Goal: Information Seeking & Learning: Find specific fact

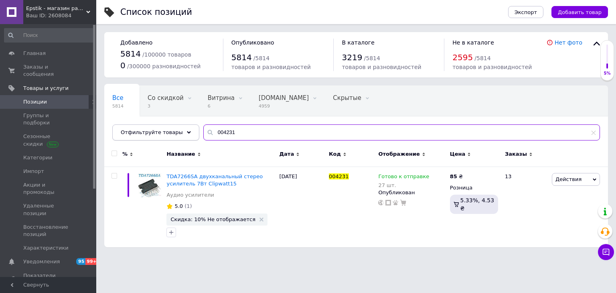
drag, startPoint x: 181, startPoint y: 130, endPoint x: 141, endPoint y: 125, distance: 40.1
click at [150, 126] on div "Отфильтруйте товары 004231" at bounding box center [356, 132] width 488 height 16
paste input "BTB16-600"
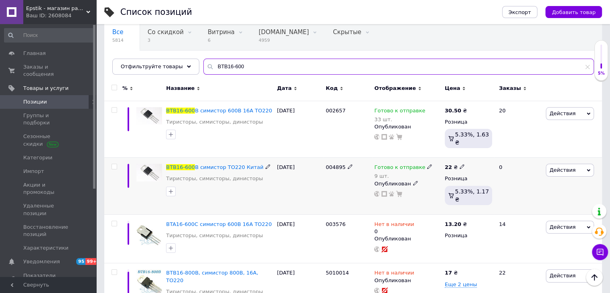
scroll to position [80, 0]
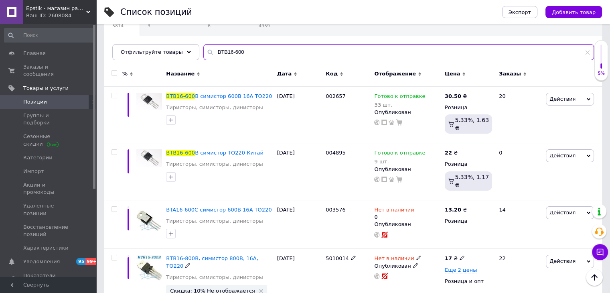
drag, startPoint x: 123, startPoint y: 52, endPoint x: 106, endPoint y: 49, distance: 17.1
click at [119, 51] on div "Отфильтруйте товары BTB16-600" at bounding box center [353, 52] width 482 height 16
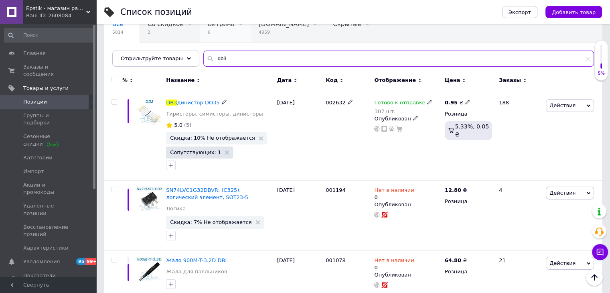
scroll to position [3, 0]
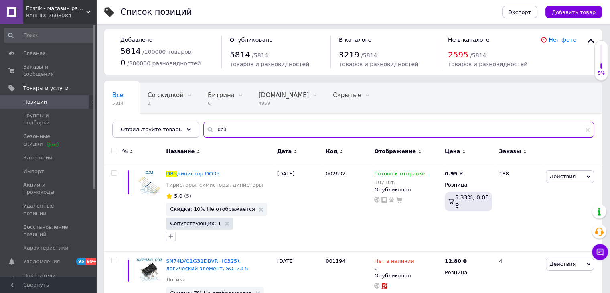
drag, startPoint x: 234, startPoint y: 130, endPoint x: 135, endPoint y: 138, distance: 98.6
click at [138, 138] on div "Все 5814 Со скидкой 3 Удалить Редактировать Витрина 6 Удалить Редактировать Big…" at bounding box center [353, 110] width 498 height 55
paste input "3362P"
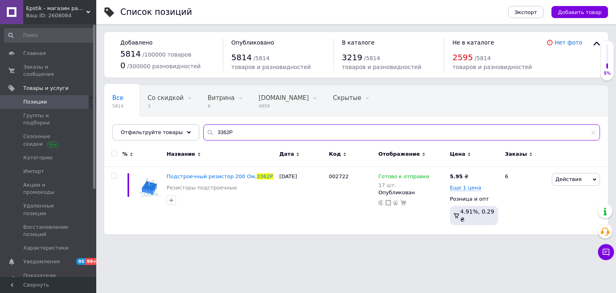
drag, startPoint x: 239, startPoint y: 134, endPoint x: 113, endPoint y: 124, distance: 126.3
click at [122, 126] on div "Отфильтруйте товары 3362P" at bounding box center [356, 132] width 488 height 16
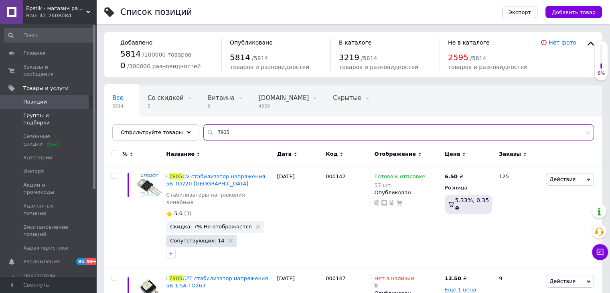
drag, startPoint x: 223, startPoint y: 135, endPoint x: 77, endPoint y: 102, distance: 149.6
click at [109, 110] on div "Все 5814 Со скидкой 3 Удалить Редактировать Витрина 6 Удалить Редактировать Big…" at bounding box center [353, 112] width 498 height 55
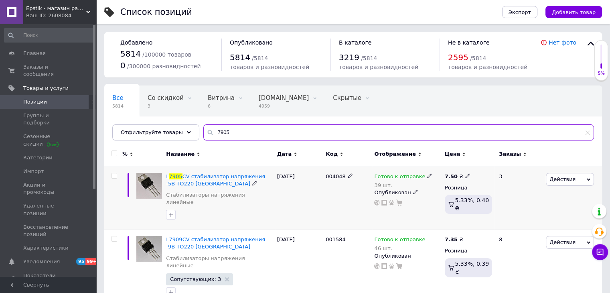
scroll to position [40, 0]
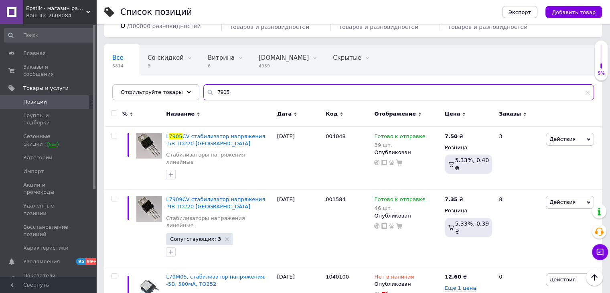
click at [217, 94] on input "7905" at bounding box center [398, 92] width 391 height 16
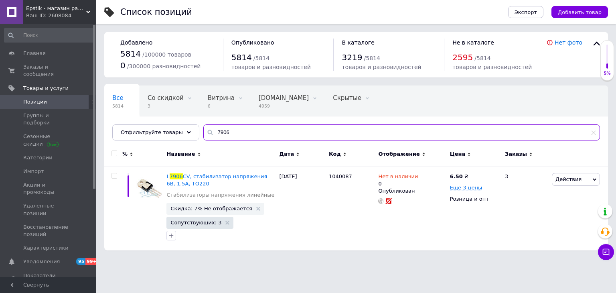
type input "7906"
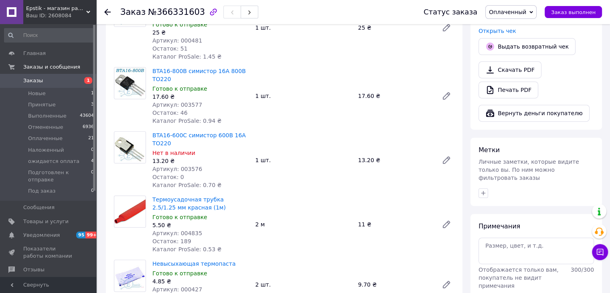
scroll to position [321, 0]
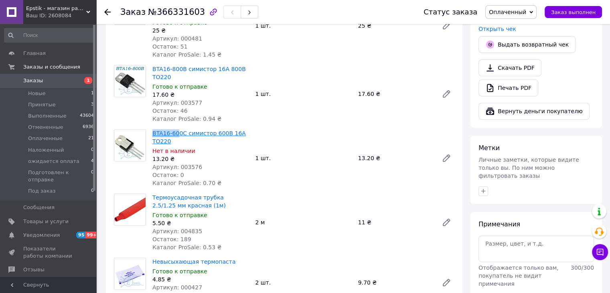
drag, startPoint x: 151, startPoint y: 124, endPoint x: 175, endPoint y: 124, distance: 24.1
click at [175, 128] on div "BTA16-600C симистор 600В 16А TO220 Нет в наличии 13.20 ₴ Артикул: 003576 Остато…" at bounding box center [200, 158] width 103 height 61
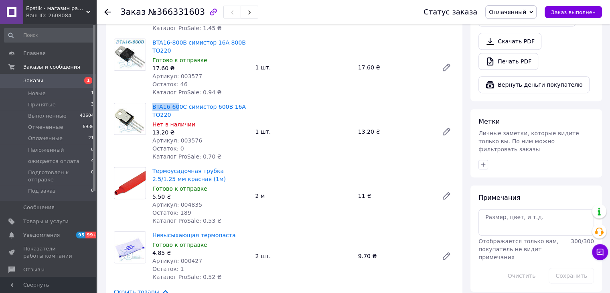
scroll to position [361, 0]
